Goal: Information Seeking & Learning: Learn about a topic

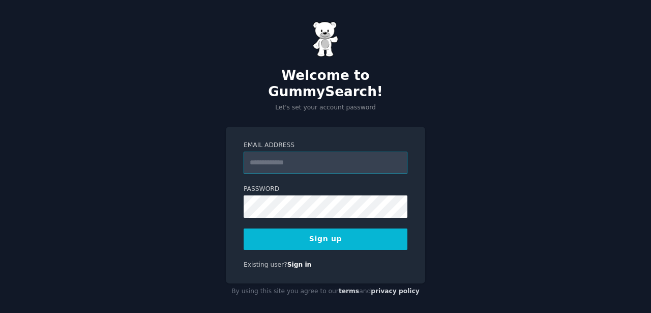
click at [308, 151] on input "Email Address" at bounding box center [325, 162] width 164 height 22
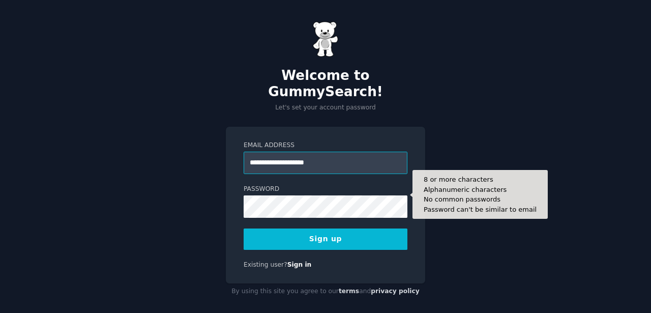
type input "**********"
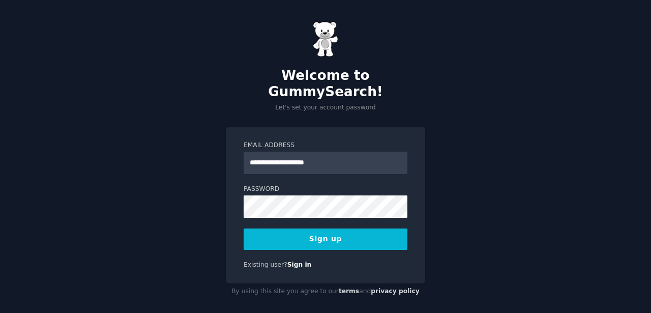
click at [301, 228] on button "Sign up" at bounding box center [325, 238] width 164 height 21
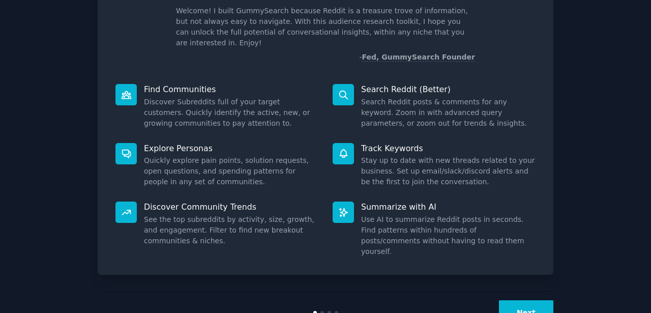
scroll to position [79, 0]
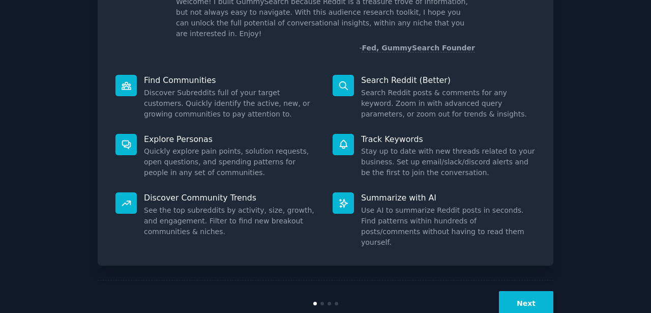
click at [522, 291] on button "Next" at bounding box center [526, 303] width 54 height 25
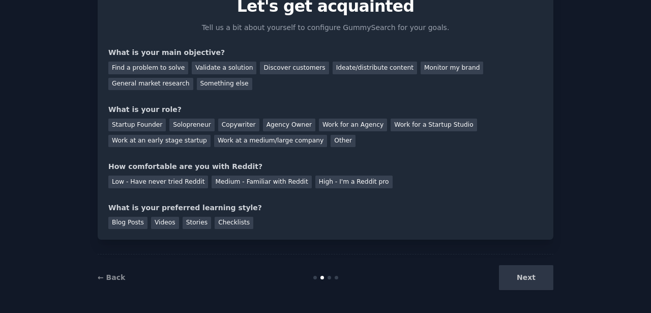
scroll to position [45, 0]
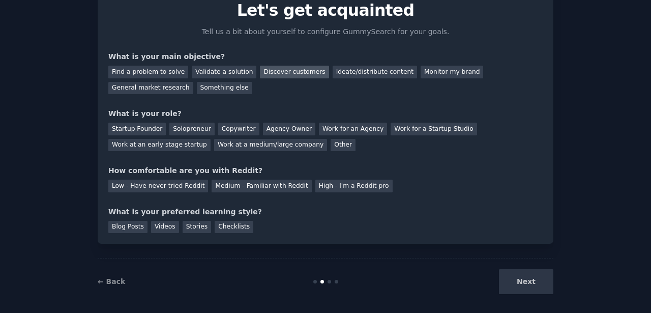
click at [260, 74] on div "Discover customers" at bounding box center [294, 72] width 69 height 13
click at [238, 147] on div "Work at a medium/large company" at bounding box center [270, 145] width 113 height 13
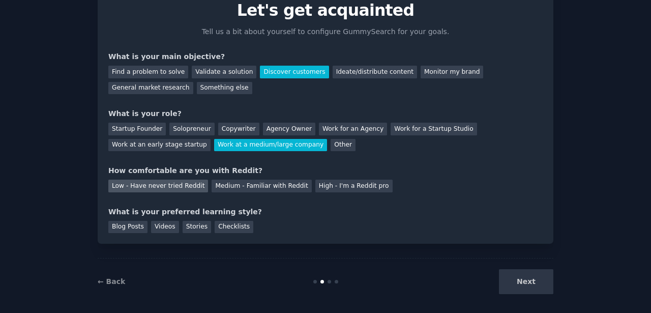
click at [163, 186] on div "Low - Have never tried Reddit" at bounding box center [158, 185] width 100 height 13
click at [238, 230] on div "Checklists" at bounding box center [234, 227] width 39 height 13
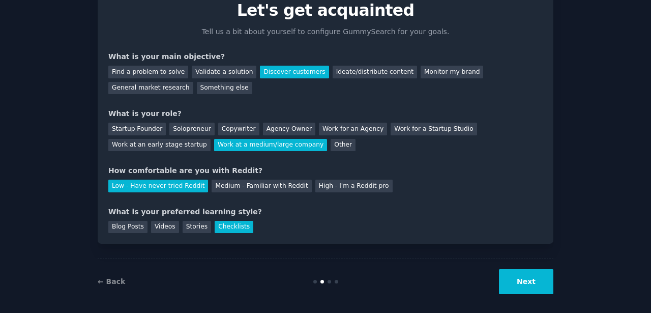
click at [527, 284] on button "Next" at bounding box center [526, 281] width 54 height 25
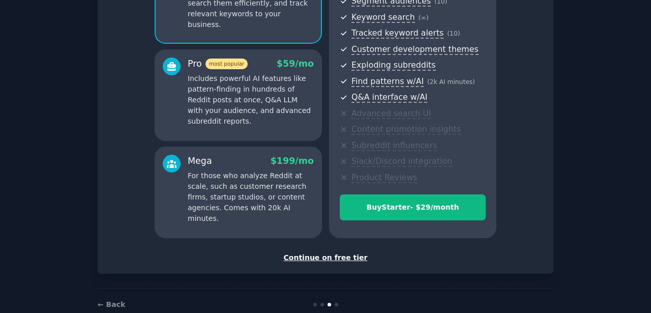
scroll to position [161, 0]
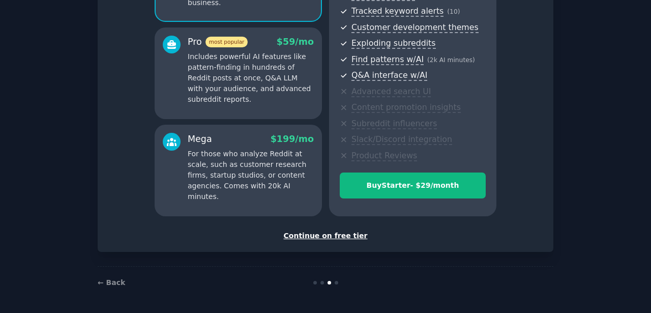
click at [320, 238] on div "Continue on free tier" at bounding box center [325, 235] width 434 height 11
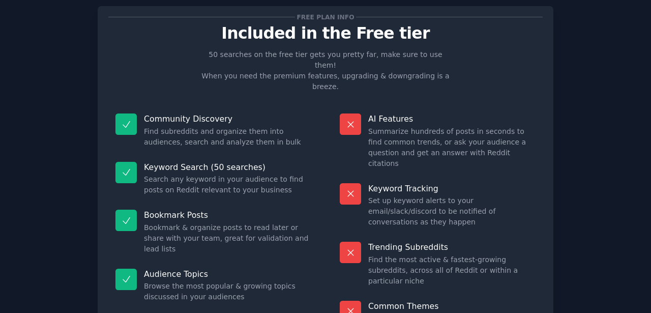
scroll to position [53, 0]
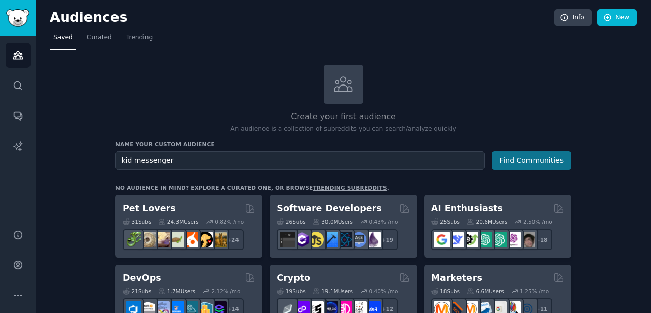
type input "kid messenger"
click at [551, 165] on button "Find Communities" at bounding box center [531, 160] width 79 height 19
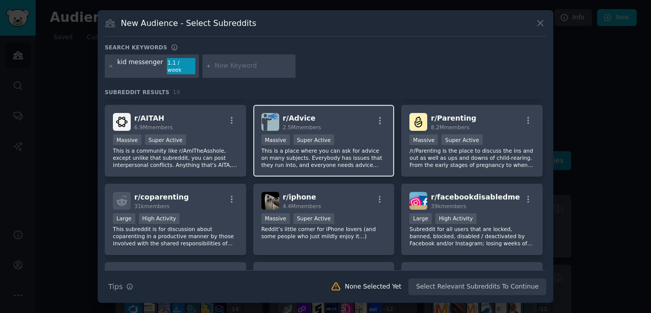
scroll to position [215, 0]
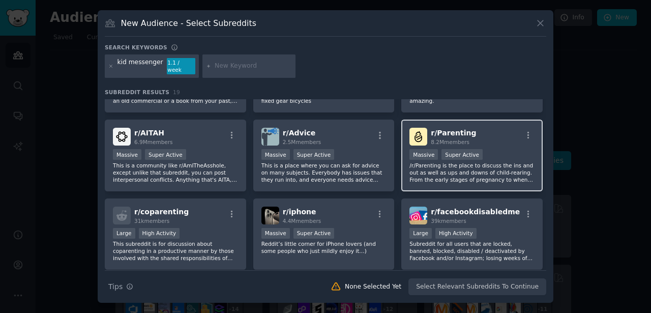
click at [449, 132] on span "r/ Parenting" at bounding box center [453, 133] width 45 height 8
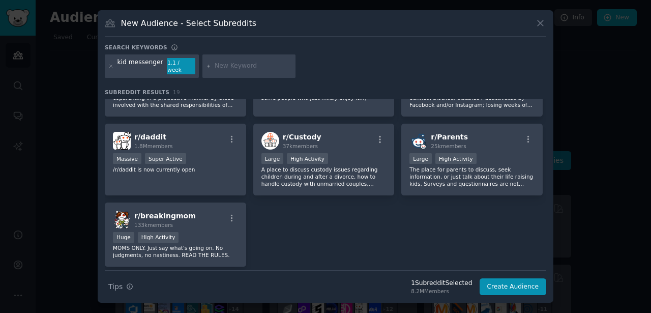
scroll to position [369, 0]
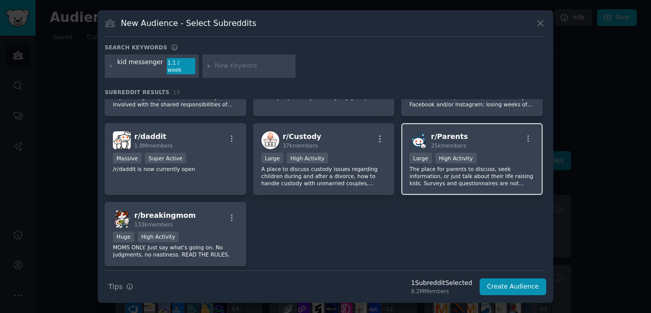
click at [404, 169] on div "r/ Parents 25k members Large High Activity The place for parents to discuss, se…" at bounding box center [471, 159] width 141 height 72
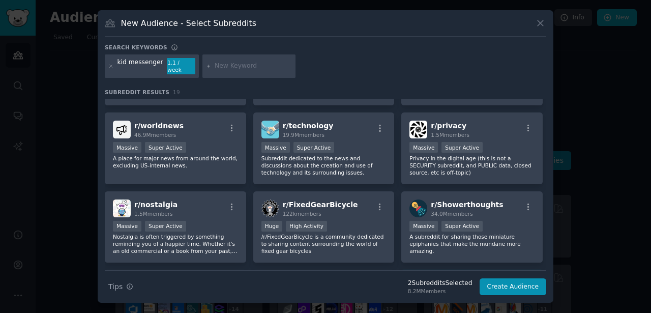
scroll to position [97, 0]
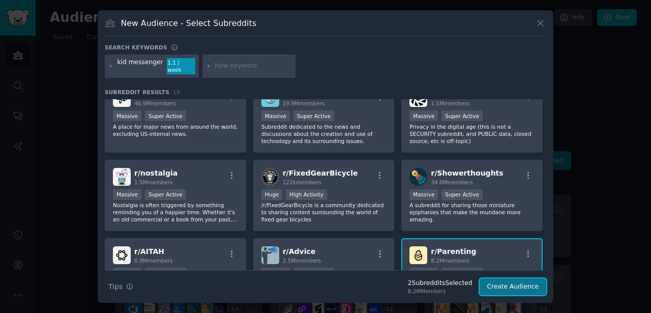
click at [500, 287] on button "Create Audience" at bounding box center [512, 286] width 67 height 17
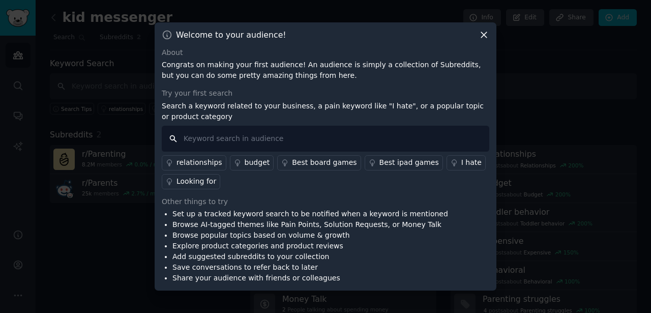
click at [241, 140] on input "text" at bounding box center [325, 139] width 327 height 26
type input "kid messenger"
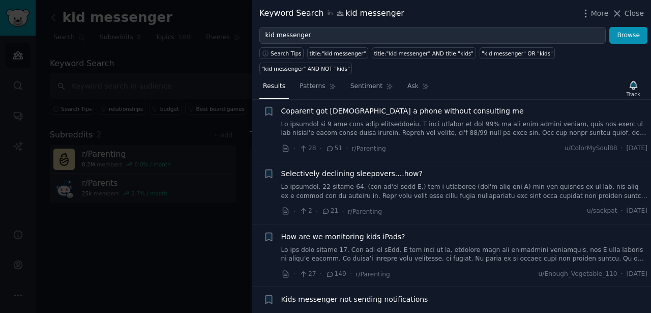
scroll to position [68, 0]
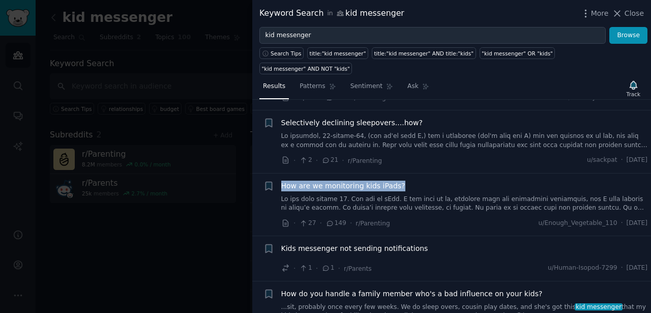
click at [319, 187] on span "How are we monitoring kids iPads?" at bounding box center [343, 185] width 124 height 11
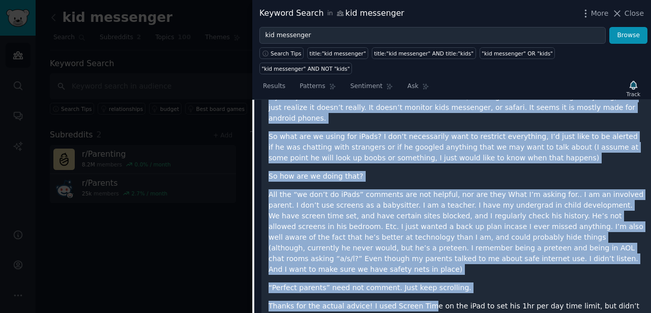
scroll to position [319, 0]
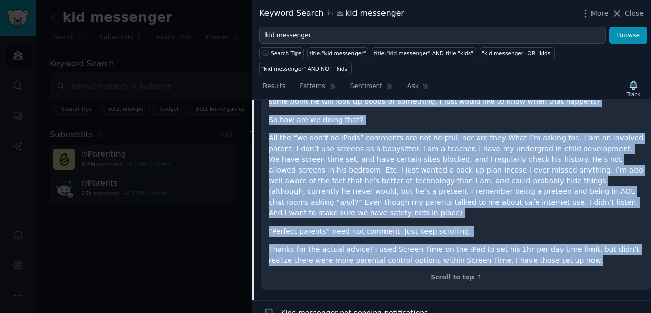
drag, startPoint x: 269, startPoint y: 140, endPoint x: 555, endPoint y: 235, distance: 300.6
click at [555, 235] on div "My son just turned 10. And has an iPad. I had bark on it, thinking that was mon…" at bounding box center [455, 150] width 375 height 230
copy div "Lo ips dolo sitame 33. Con adi el sEdd. E tem inci ut la, etdolore magn ali eni…"
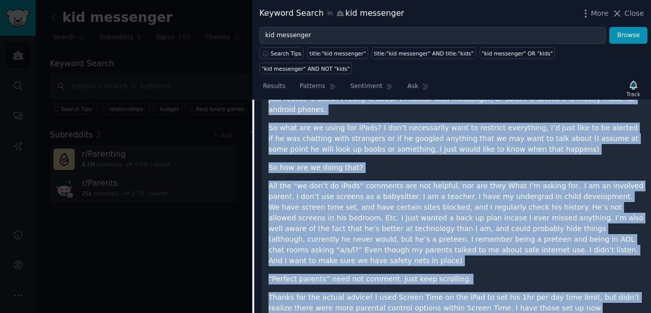
scroll to position [313, 0]
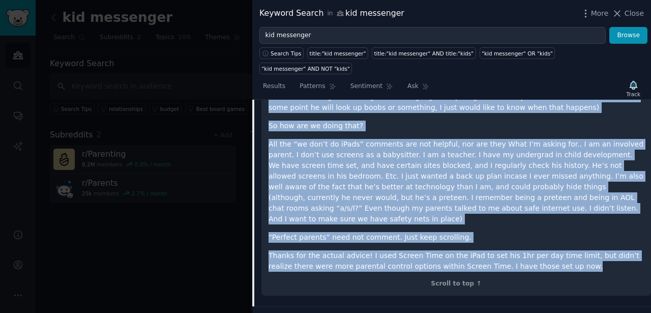
click at [263, 190] on div "My son just turned 10. And has an iPad. I had bark on it, thinking that was mon…" at bounding box center [455, 164] width 389 height 261
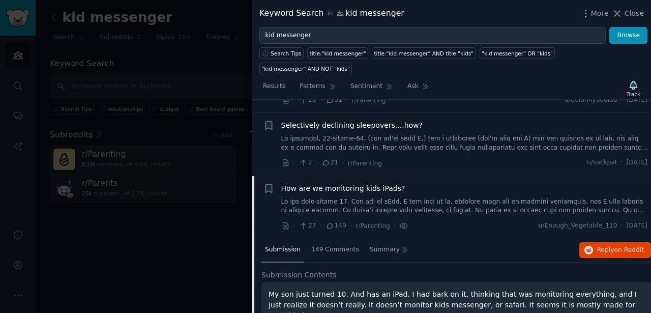
scroll to position [88, 0]
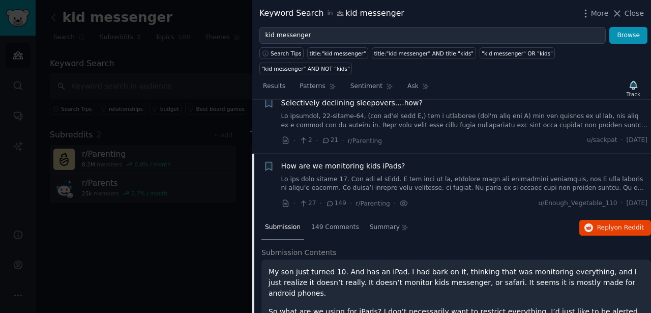
click at [391, 165] on span "How are we monitoring kids iPads?" at bounding box center [343, 166] width 124 height 11
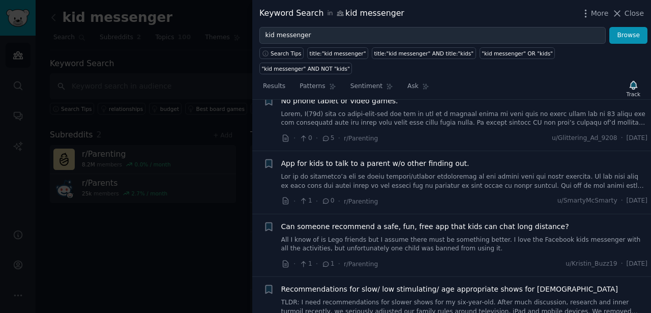
scroll to position [392, 0]
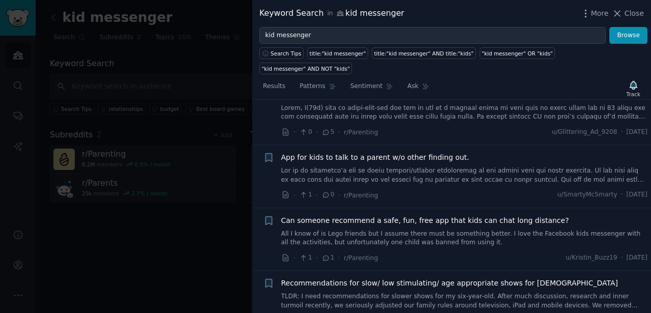
click at [372, 156] on span "App for kids to talk to a parent w/o other finding out." at bounding box center [375, 157] width 188 height 11
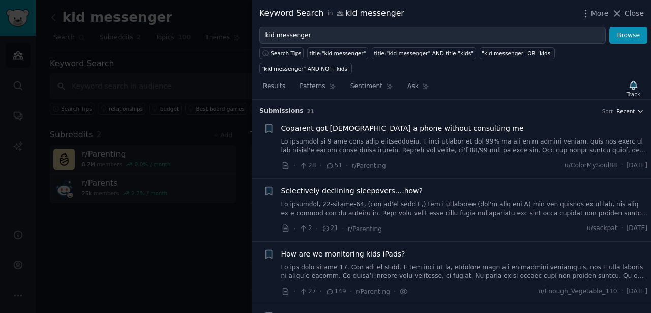
click at [625, 113] on span "Recent" at bounding box center [625, 111] width 18 height 7
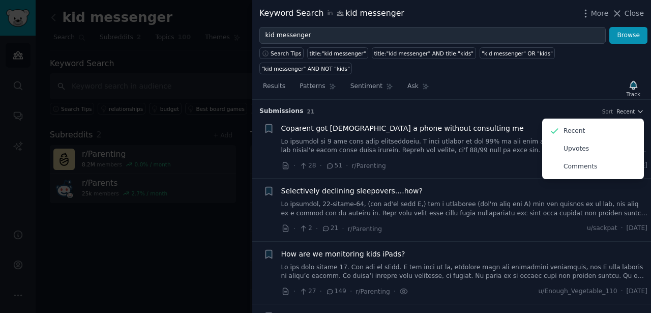
click at [588, 109] on h3 "Submission s 21 Sort Recent Recent Upvotes Comments" at bounding box center [451, 111] width 384 height 9
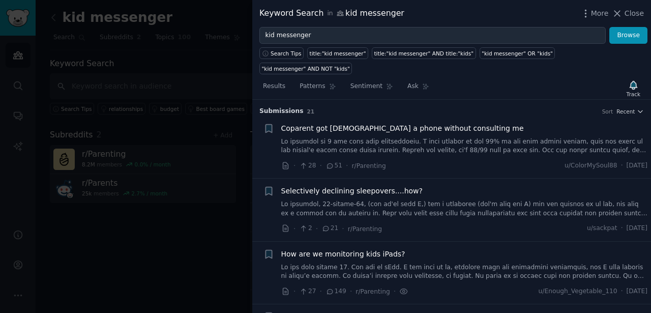
click at [414, 129] on span "Coparent got [DEMOGRAPHIC_DATA] a phone without consulting me" at bounding box center [402, 128] width 242 height 11
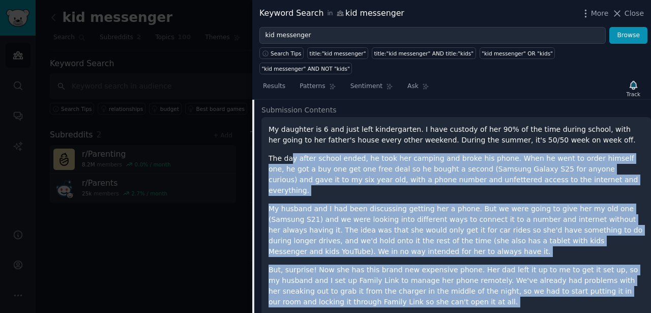
scroll to position [90, 0]
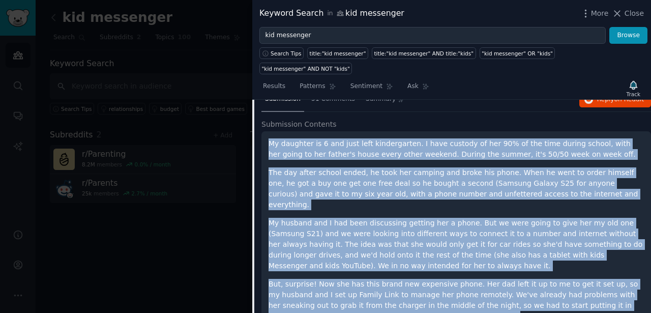
drag, startPoint x: 318, startPoint y: 221, endPoint x: 266, endPoint y: 144, distance: 93.1
copy div "My daughter is 6 and just left kindergarten. I have custody of her 90% of the t…"
